Goal: Task Accomplishment & Management: Manage account settings

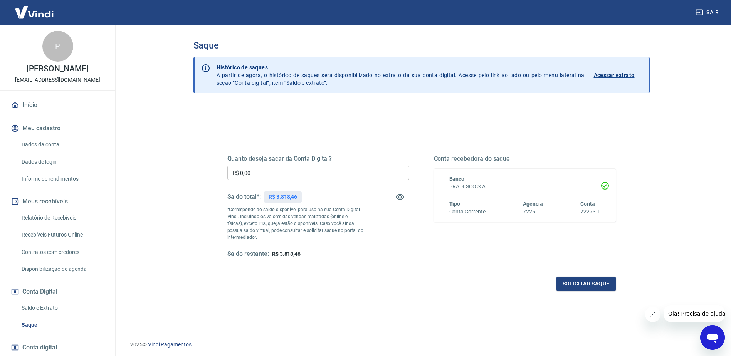
click at [136, 156] on main "Saque Histórico de saques A partir de agora, o histórico de saques será disponi…" at bounding box center [421, 191] width 619 height 332
click at [307, 180] on input "R$ 0,00" at bounding box center [318, 173] width 182 height 14
type input "R$ 3.818,46"
click at [576, 285] on button "Solicitar saque" at bounding box center [586, 284] width 59 height 14
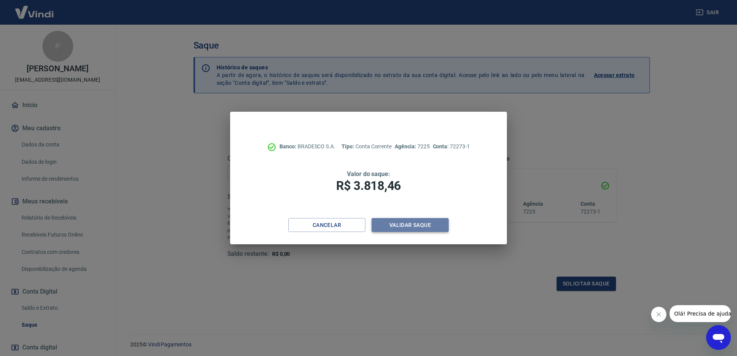
click at [419, 224] on button "Validar saque" at bounding box center [410, 225] width 77 height 14
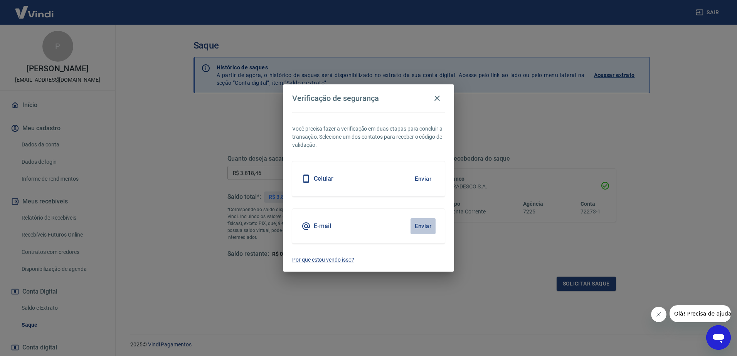
click at [425, 225] on button "Enviar" at bounding box center [423, 226] width 25 height 16
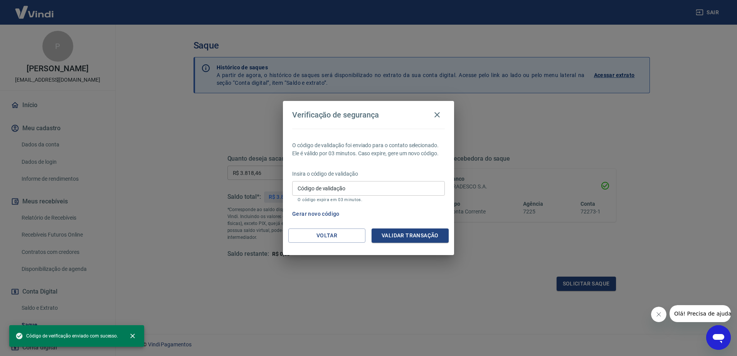
click at [332, 196] on div "Código de validação Código de validação O código expira em 03 minutos." at bounding box center [368, 191] width 153 height 21
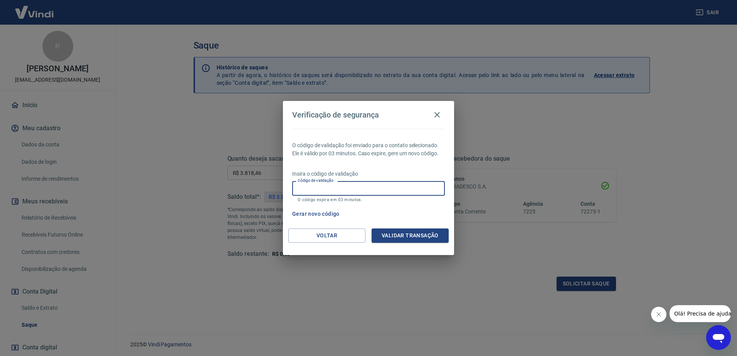
click at [331, 194] on input "Código de validação" at bounding box center [368, 188] width 153 height 14
type input "888629"
click at [411, 234] on button "Validar transação" at bounding box center [410, 236] width 77 height 14
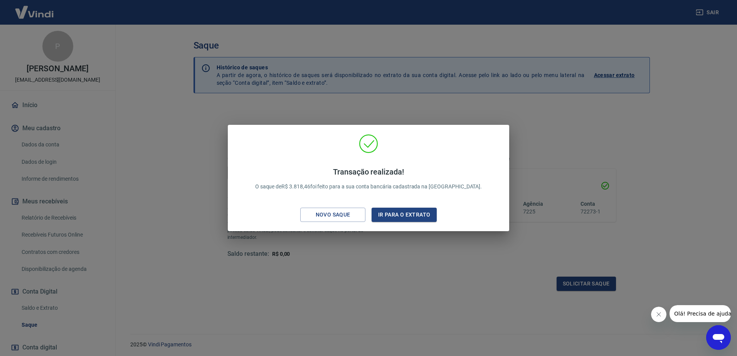
click at [413, 256] on div "Transação realizada! O saque de R$ 3.818,46 foi feito para a sua conta bancária…" at bounding box center [368, 178] width 737 height 356
